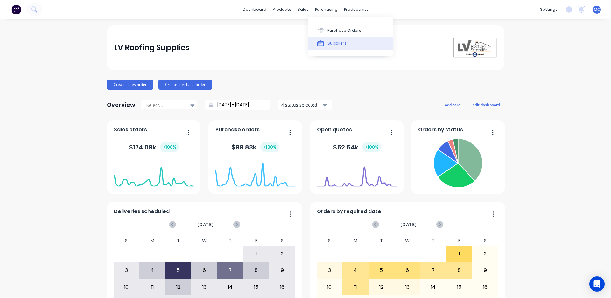
click at [341, 42] on div "Suppliers" at bounding box center [337, 43] width 19 height 6
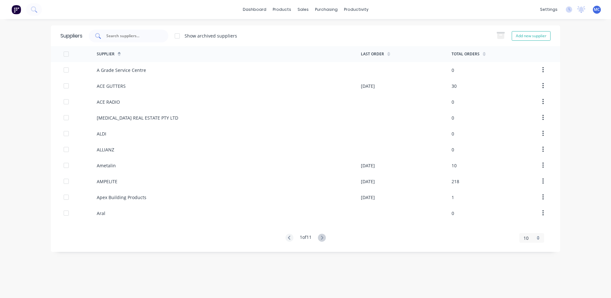
click at [146, 35] on input "text" at bounding box center [132, 36] width 53 height 6
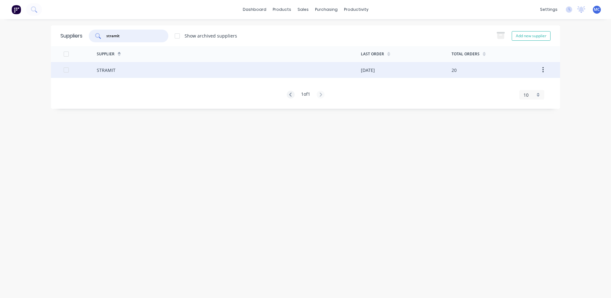
type input "stramit"
click at [119, 71] on div "STRAMIT" at bounding box center [229, 70] width 264 height 16
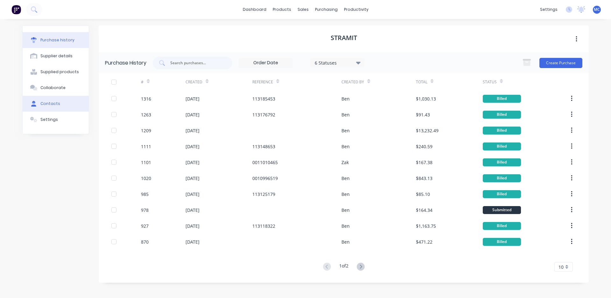
click at [58, 103] on button "Contacts" at bounding box center [56, 104] width 66 height 16
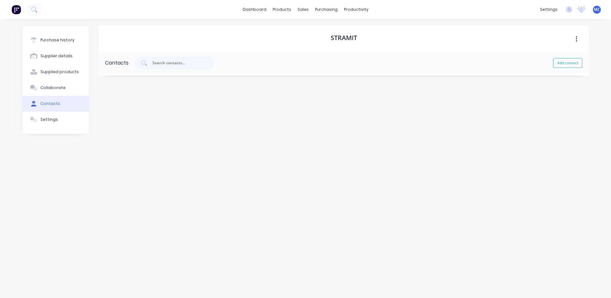
select select "AU"
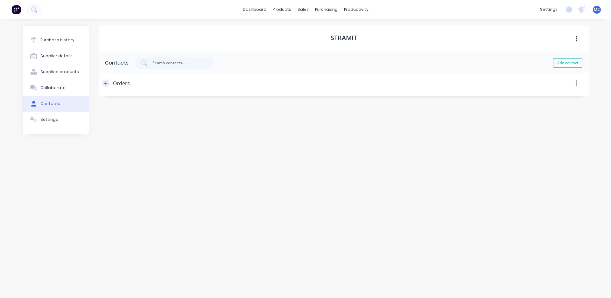
click at [104, 83] on icon "button" at bounding box center [106, 84] width 4 height 4
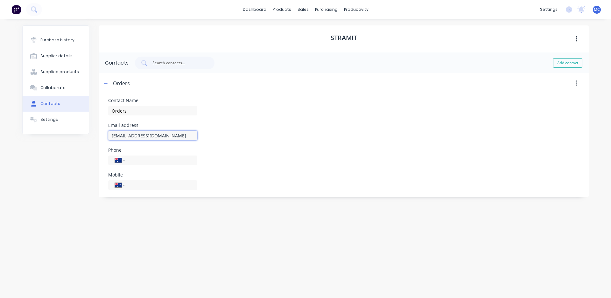
drag, startPoint x: 185, startPoint y: 137, endPoint x: 101, endPoint y: 136, distance: 83.4
click at [102, 136] on form "Contact Name Orders Email address [EMAIL_ADDRESS][DOMAIN_NAME] Phone Internatio…" at bounding box center [344, 144] width 490 height 101
